Goal: Task Accomplishment & Management: Complete application form

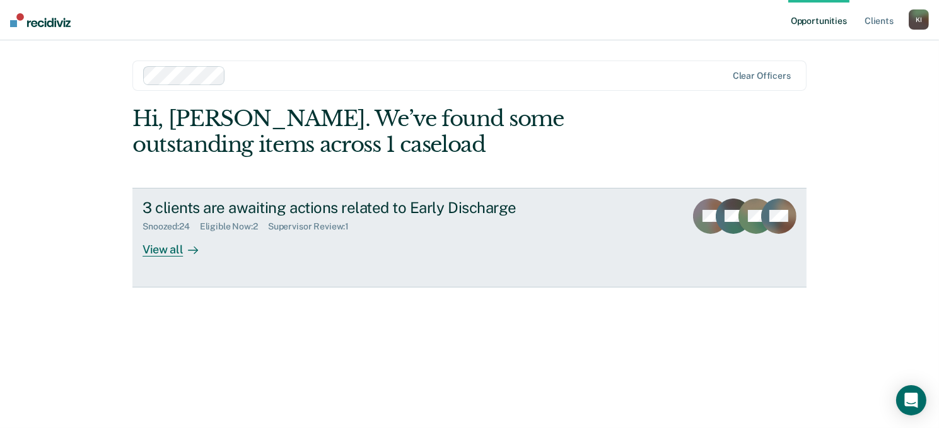
click at [165, 250] on div "View all" at bounding box center [177, 244] width 71 height 25
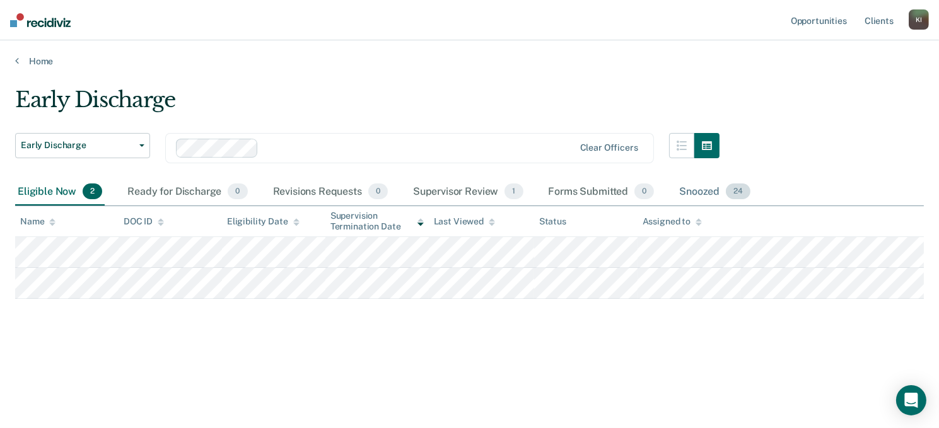
click at [694, 193] on div "Snoozed 24" at bounding box center [714, 192] width 76 height 28
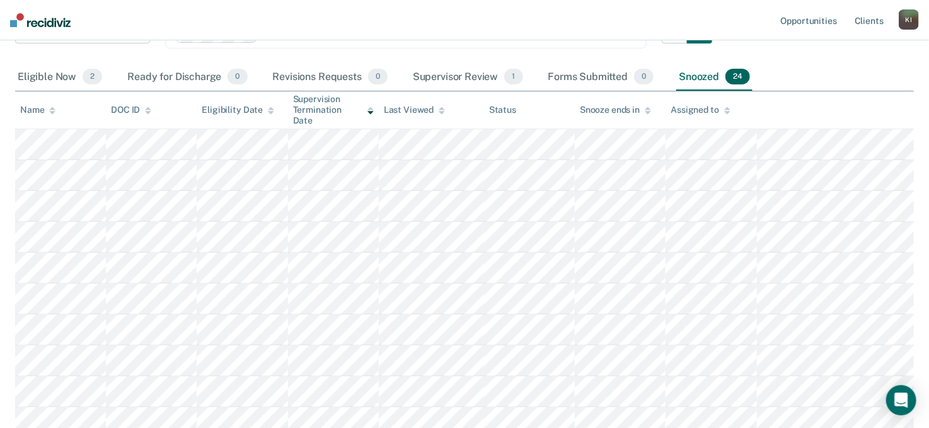
scroll to position [104, 0]
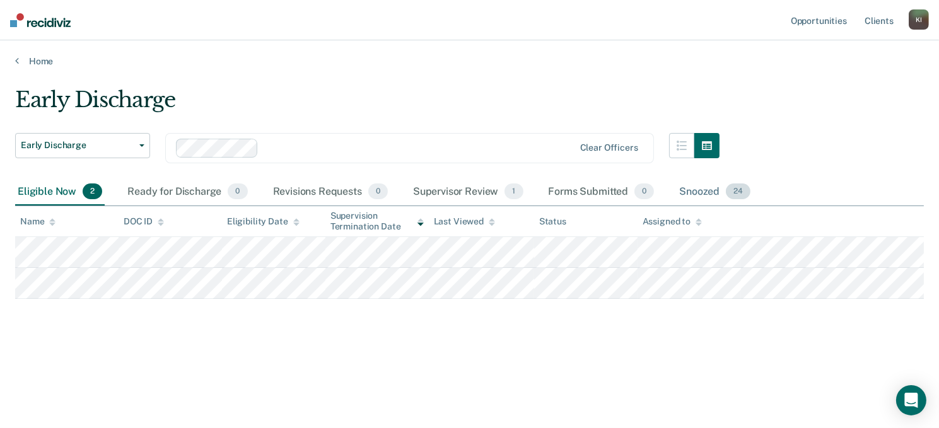
click at [682, 189] on div "Snoozed 24" at bounding box center [714, 192] width 76 height 28
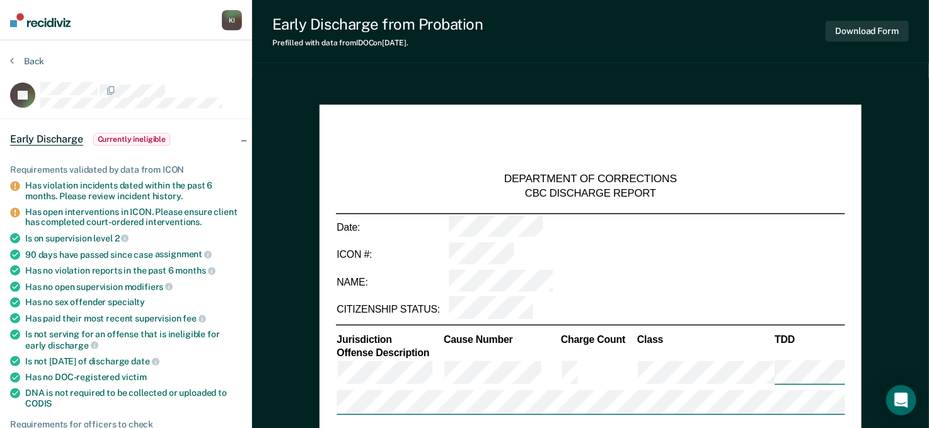
type textarea "x"
